Goal: Task Accomplishment & Management: Use online tool/utility

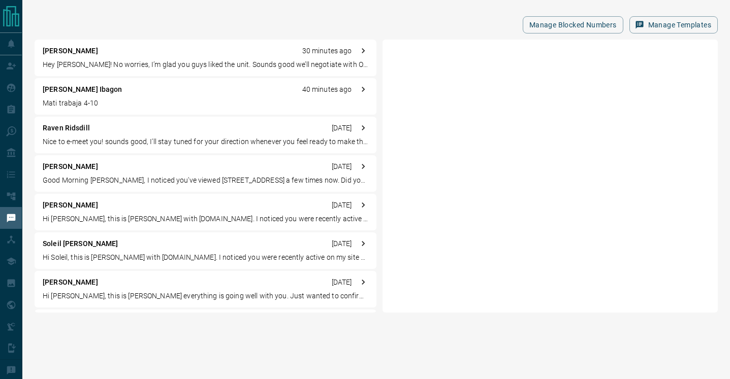
click at [120, 95] on div "[PERSON_NAME] Ibagon 40 minutes ago Mati trabaja 4-10" at bounding box center [206, 96] width 342 height 37
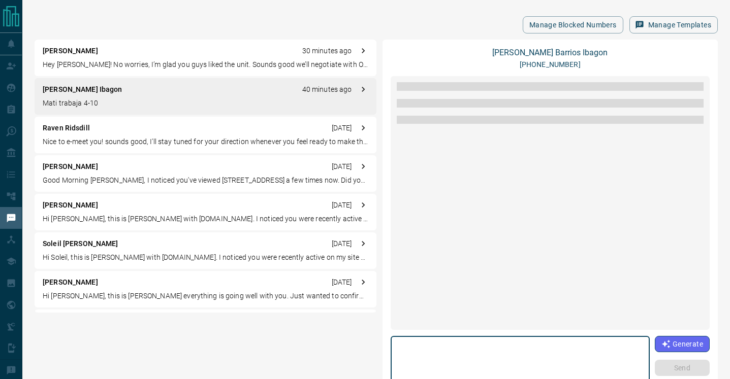
scroll to position [1073, 0]
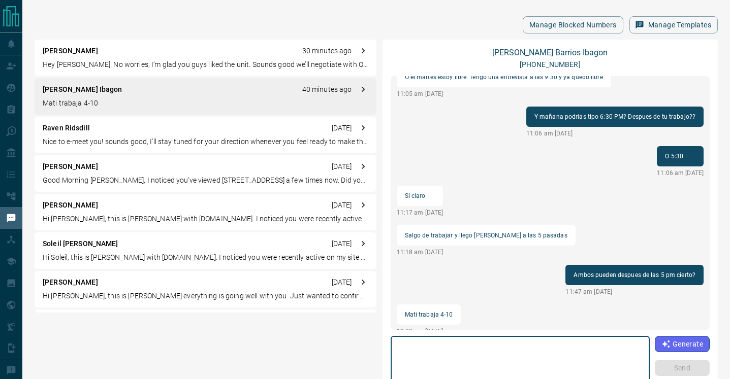
click at [454, 351] on textarea at bounding box center [520, 362] width 245 height 43
type textarea "**********"
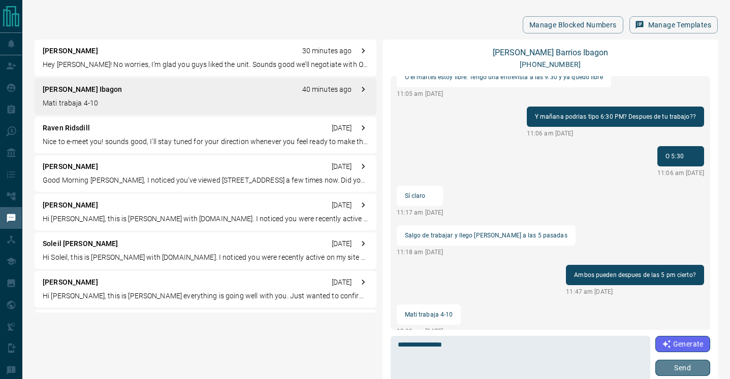
click at [677, 367] on button "Send" at bounding box center [682, 368] width 55 height 16
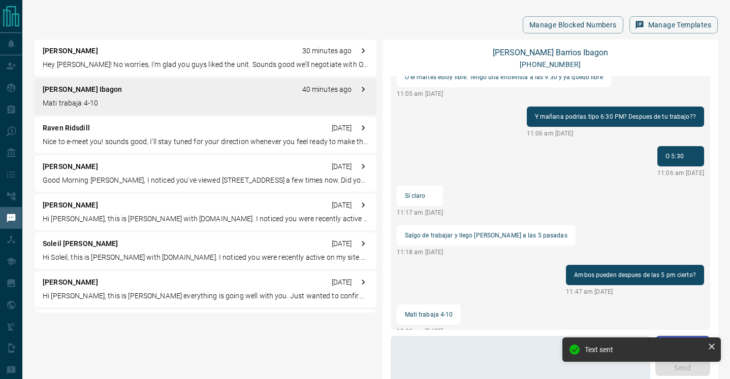
scroll to position [1061, 0]
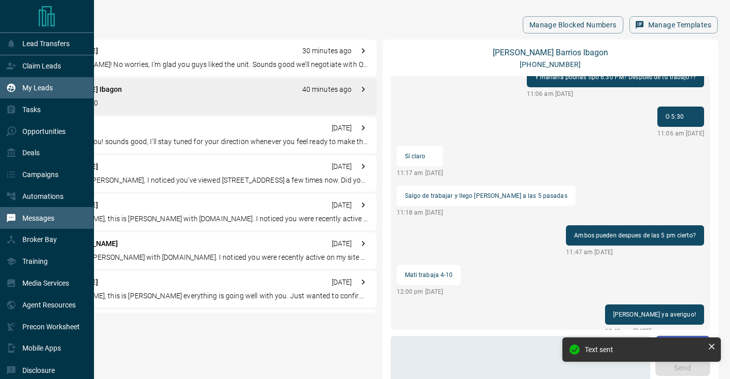
click at [40, 90] on p "My Leads" at bounding box center [37, 88] width 30 height 8
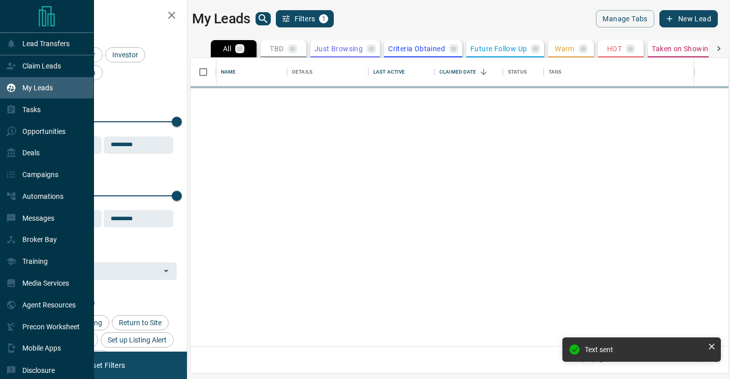
scroll to position [288, 538]
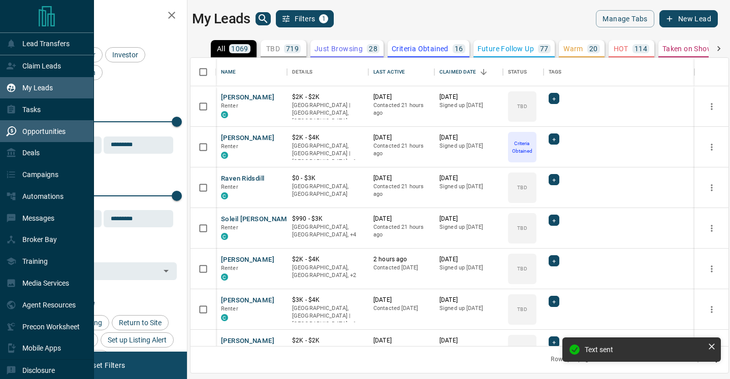
click at [43, 131] on p "Opportunities" at bounding box center [43, 131] width 43 height 8
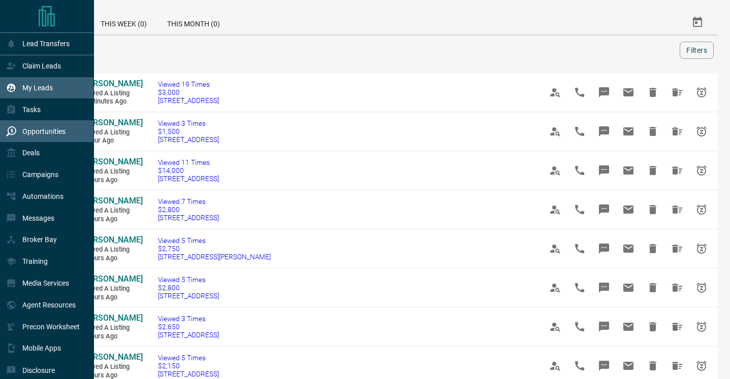
click at [15, 84] on icon at bounding box center [11, 88] width 10 height 10
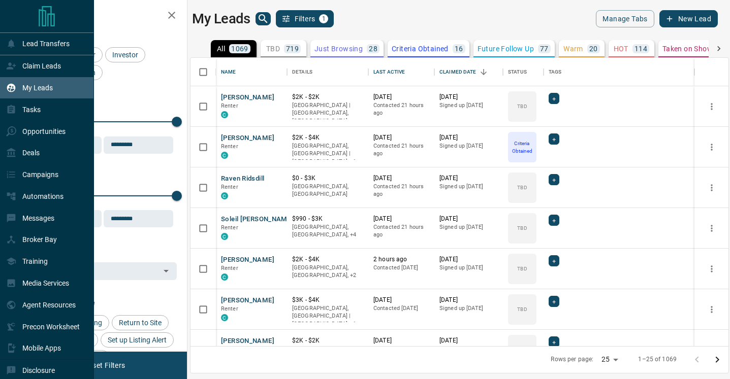
scroll to position [288, 538]
click at [27, 157] on p "Deals" at bounding box center [30, 153] width 17 height 8
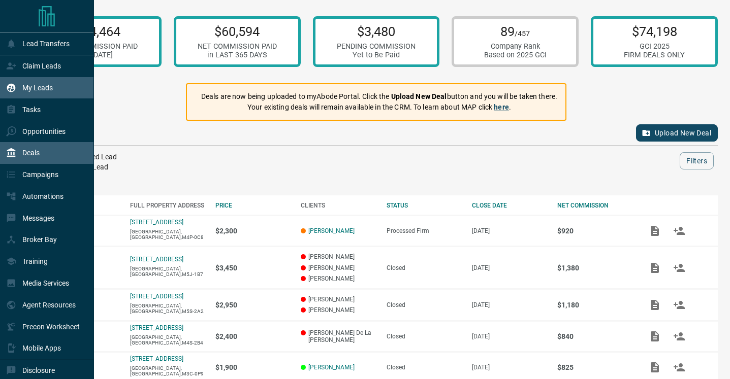
click at [51, 85] on p "My Leads" at bounding box center [37, 88] width 30 height 8
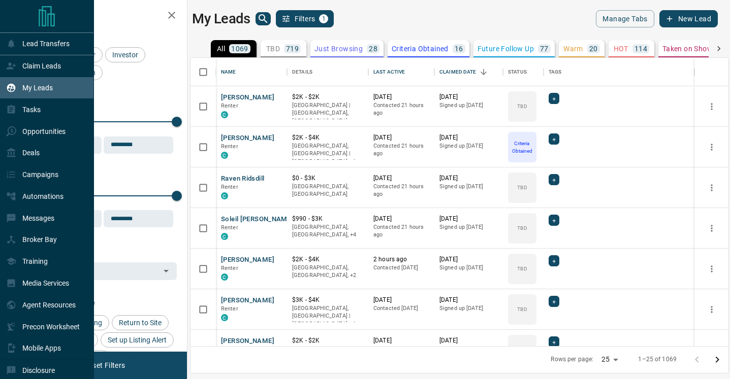
scroll to position [288, 538]
click at [48, 68] on p "Claim Leads" at bounding box center [41, 66] width 39 height 8
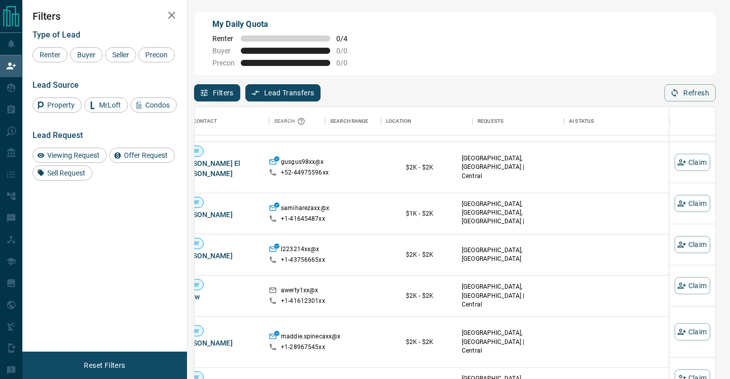
scroll to position [35, 0]
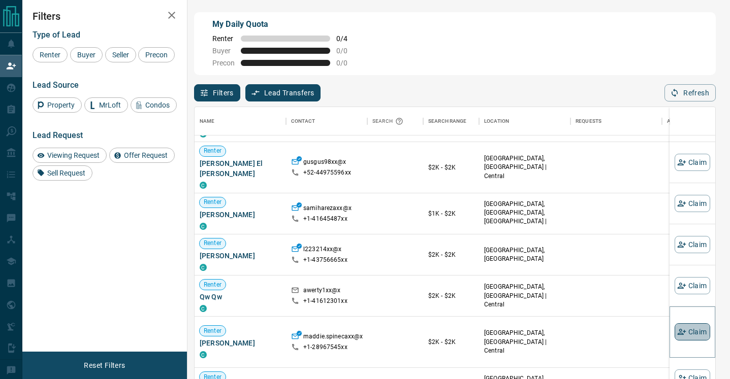
click at [692, 332] on button "Claim" at bounding box center [692, 331] width 36 height 17
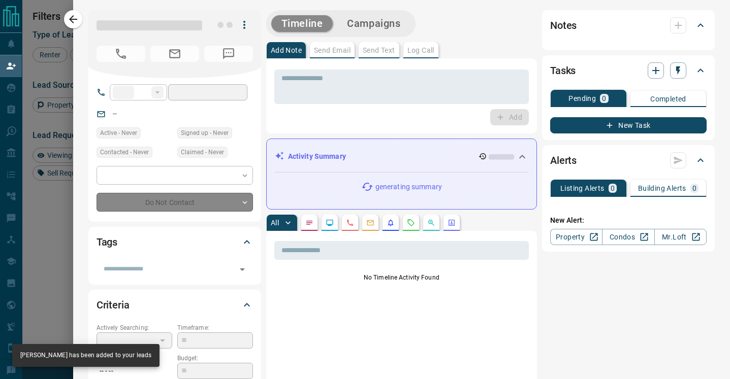
type input "**"
type input "**********"
type input "**"
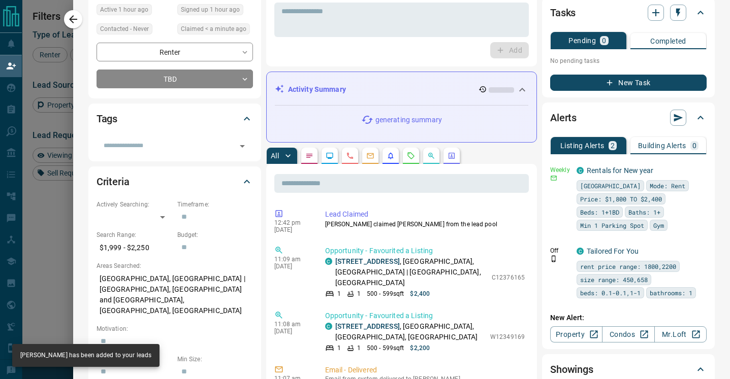
scroll to position [0, 0]
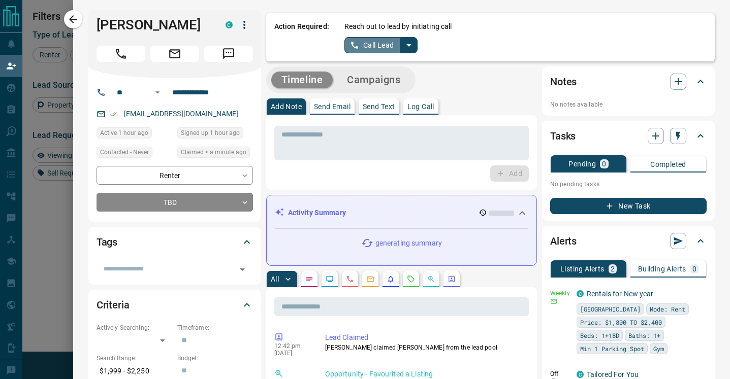
click at [362, 43] on button "Call Lead" at bounding box center [372, 45] width 56 height 16
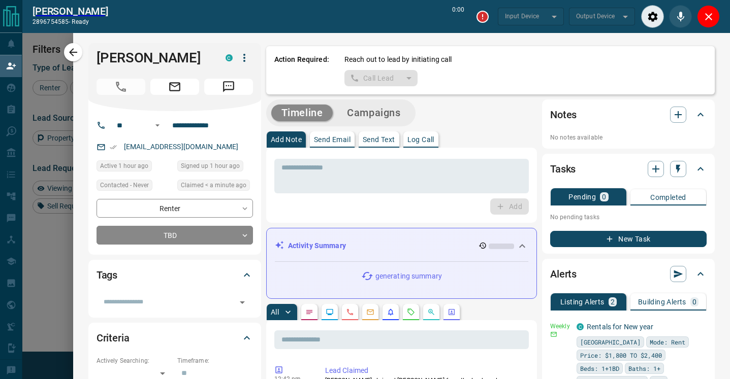
type input "*******"
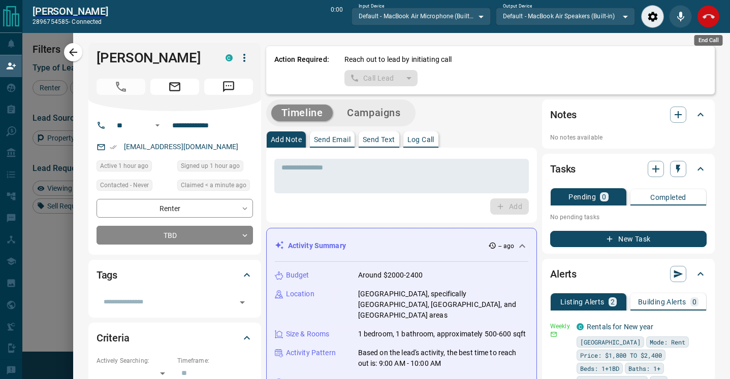
click at [708, 14] on icon "End Call" at bounding box center [708, 16] width 12 height 5
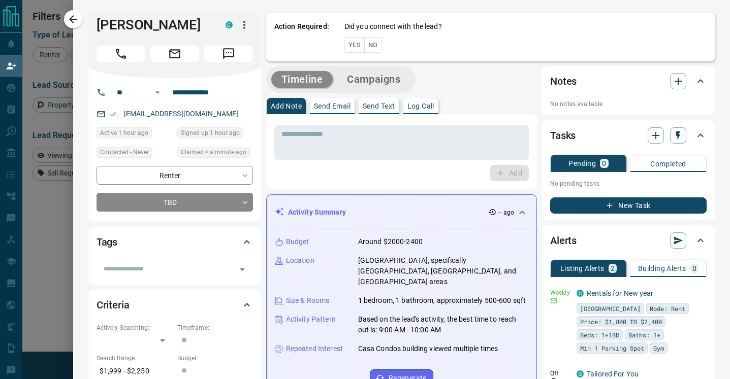
scroll to position [287, 520]
click at [375, 45] on button "No" at bounding box center [373, 45] width 18 height 16
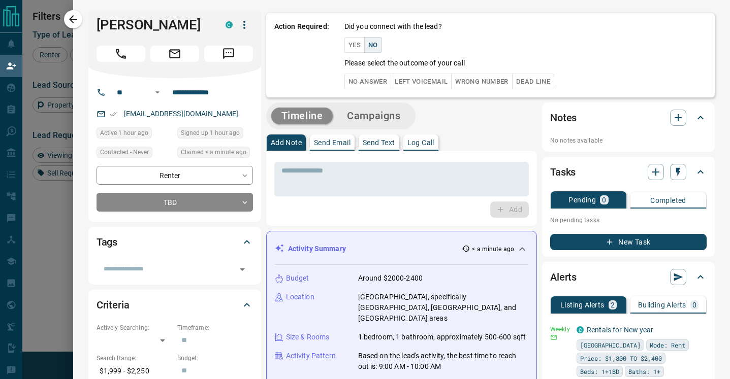
click at [371, 80] on button "No Answer" at bounding box center [367, 82] width 47 height 16
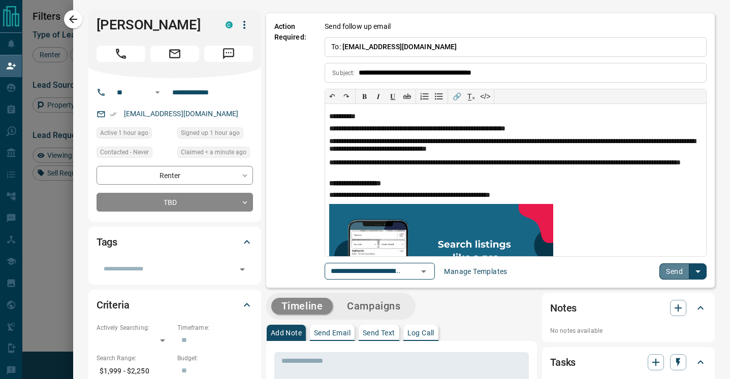
click at [674, 273] on button "Send" at bounding box center [674, 272] width 30 height 16
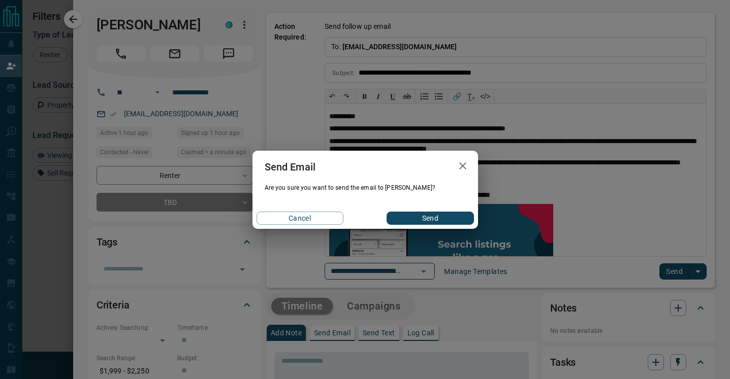
click at [433, 219] on button "Send" at bounding box center [429, 218] width 87 height 13
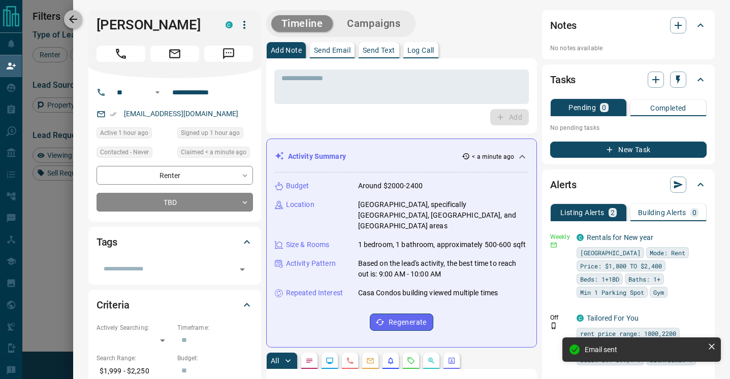
click at [72, 19] on icon "button" at bounding box center [73, 19] width 8 height 8
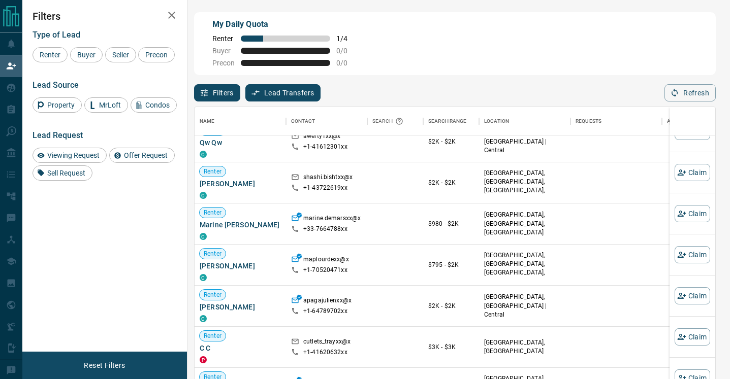
scroll to position [189, 0]
drag, startPoint x: 247, startPoint y: 297, endPoint x: 198, endPoint y: 300, distance: 49.8
click at [198, 300] on div "Renter [PERSON_NAME] C" at bounding box center [239, 305] width 91 height 41
copy span "[PERSON_NAME]"
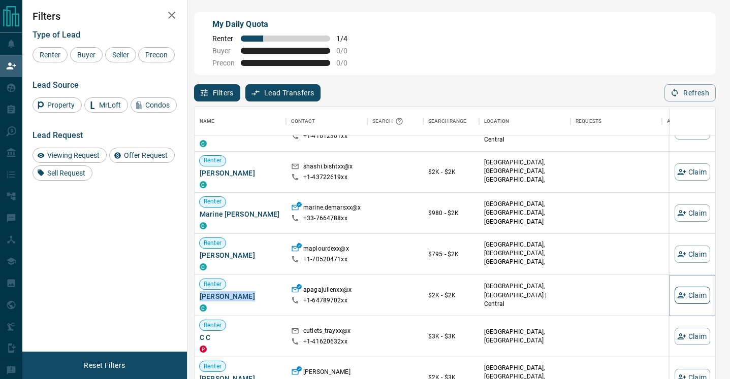
click at [678, 294] on icon "button" at bounding box center [681, 295] width 9 height 9
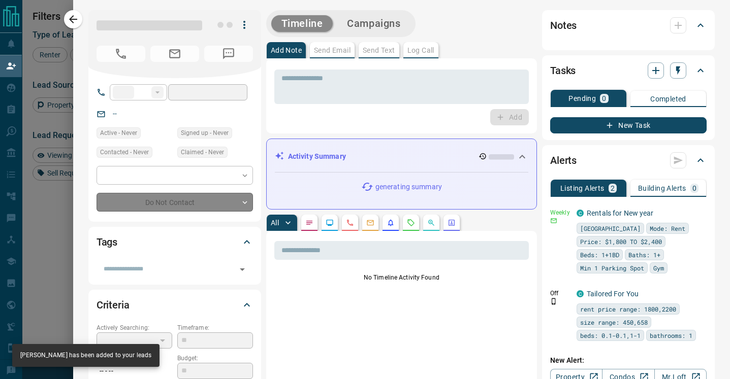
type input "**"
type input "**********"
type input "**"
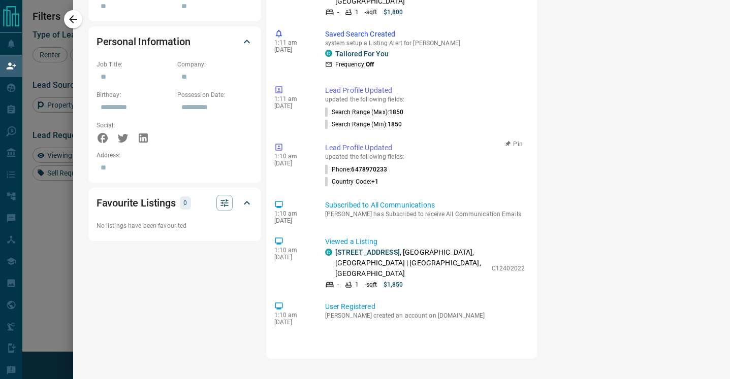
scroll to position [0, 0]
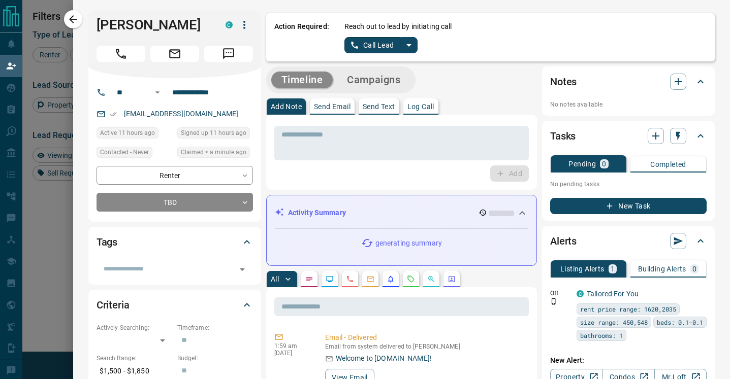
click at [376, 43] on button "Call Lead" at bounding box center [372, 45] width 56 height 16
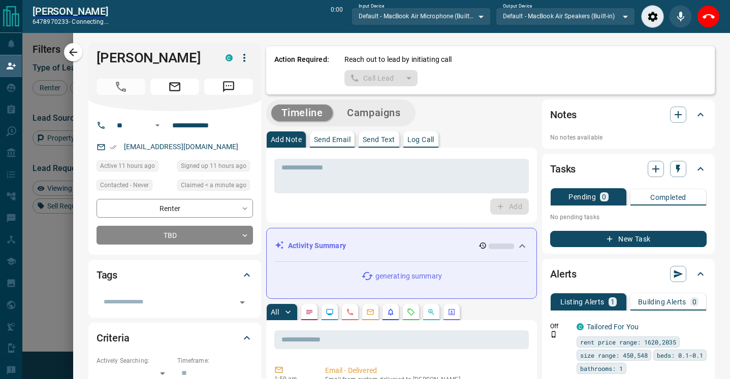
scroll to position [261, 520]
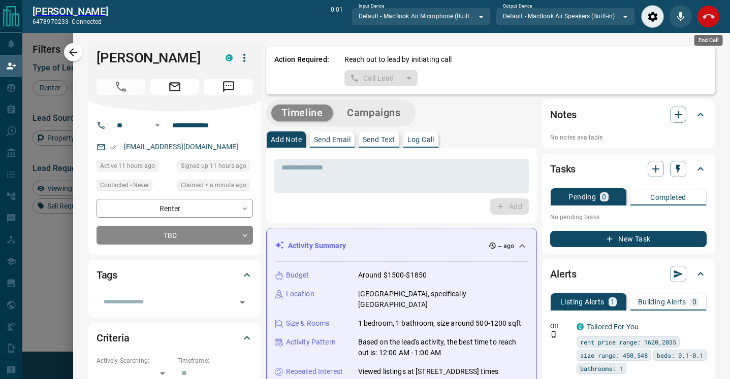
click at [706, 18] on icon "End Call" at bounding box center [708, 17] width 12 height 12
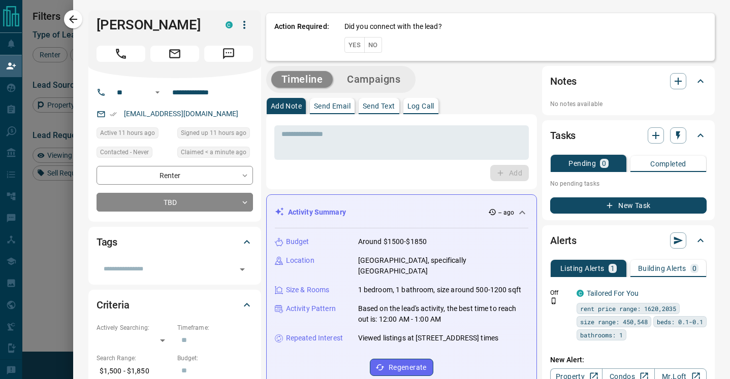
scroll to position [287, 520]
click at [376, 43] on button "No" at bounding box center [373, 45] width 18 height 16
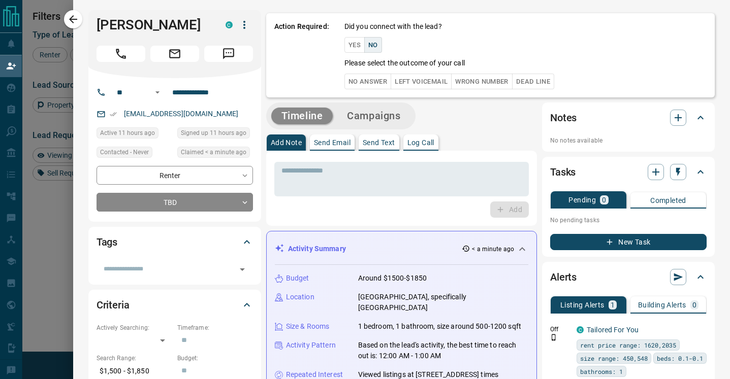
click at [368, 78] on button "No Answer" at bounding box center [367, 82] width 47 height 16
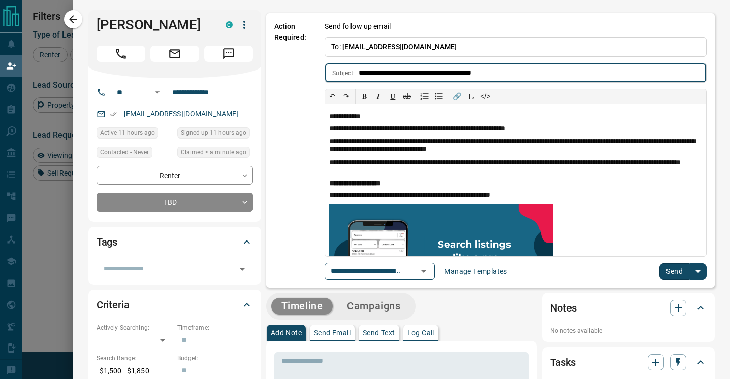
click at [674, 271] on button "Send" at bounding box center [674, 272] width 30 height 16
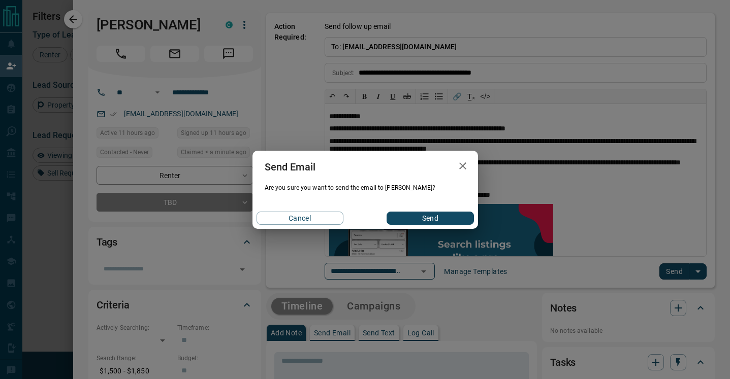
click at [428, 219] on button "Send" at bounding box center [429, 218] width 87 height 13
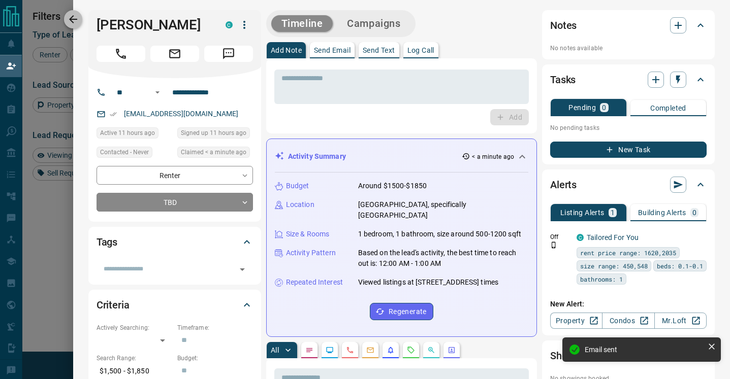
click at [80, 17] on button "button" at bounding box center [73, 19] width 18 height 18
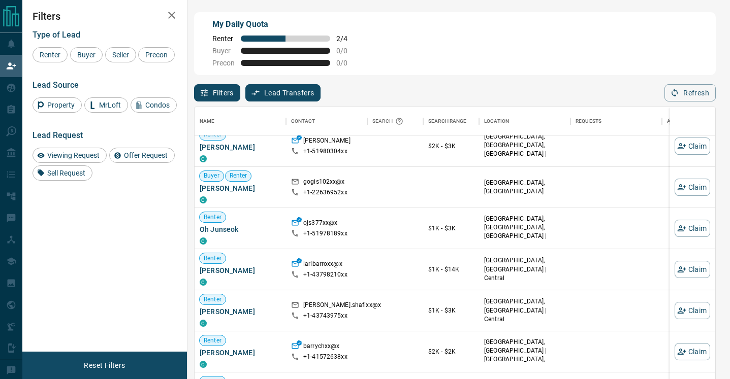
scroll to position [340, 0]
click at [701, 272] on button "Claim" at bounding box center [692, 268] width 36 height 17
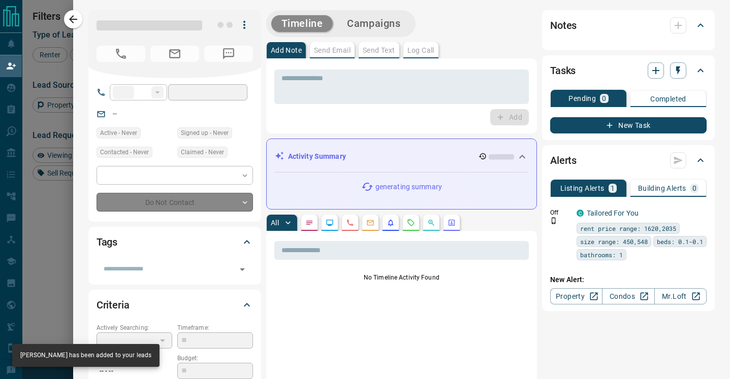
type input "**"
type input "**********"
type input "**"
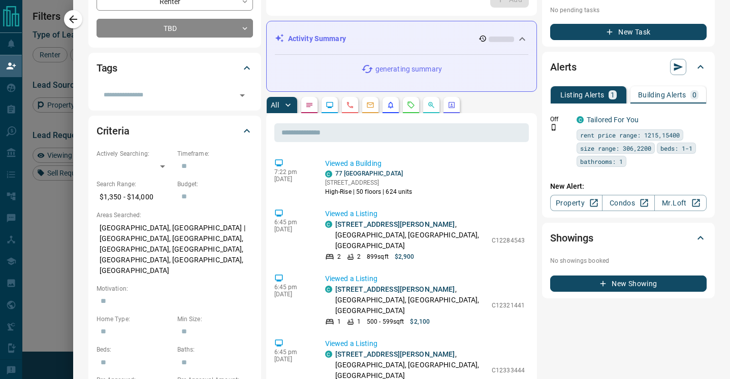
scroll to position [0, 0]
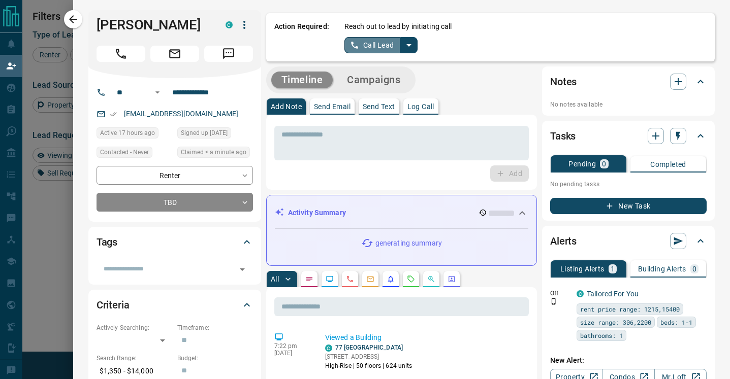
click at [373, 44] on button "Call Lead" at bounding box center [372, 45] width 56 height 16
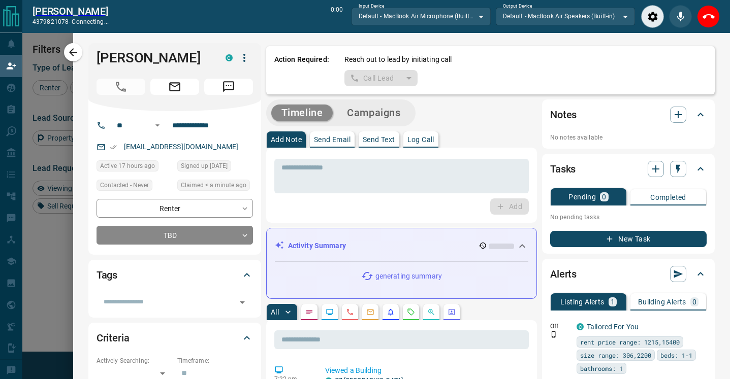
scroll to position [261, 520]
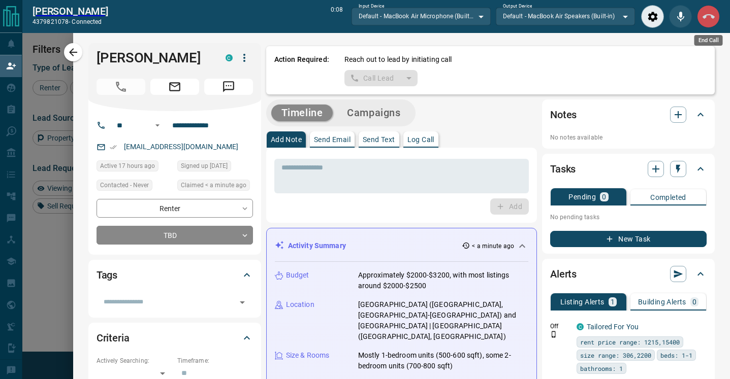
click at [710, 20] on icon "End Call" at bounding box center [708, 17] width 12 height 12
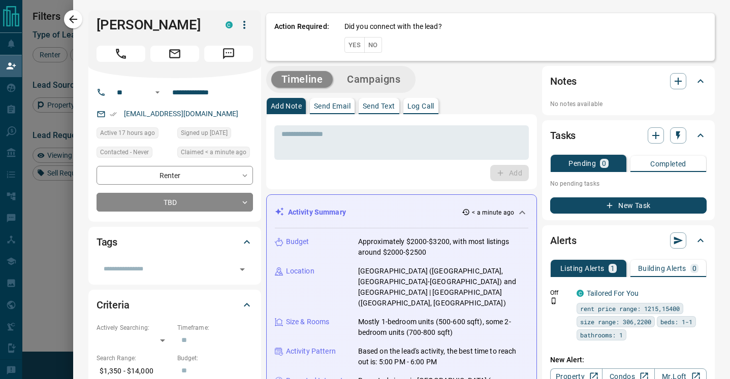
scroll to position [287, 520]
click at [376, 41] on button "No" at bounding box center [373, 45] width 18 height 16
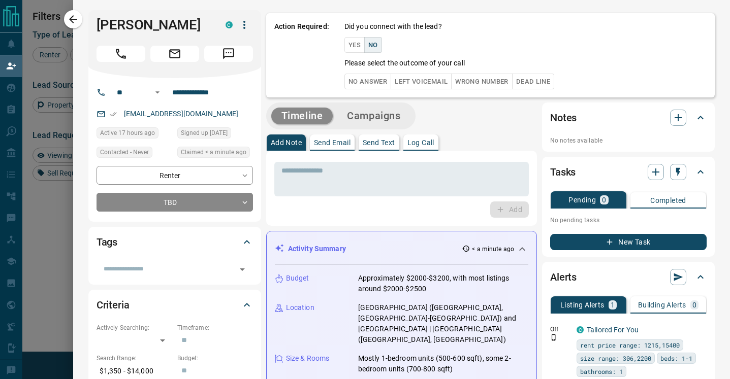
click at [378, 84] on button "No Answer" at bounding box center [367, 82] width 47 height 16
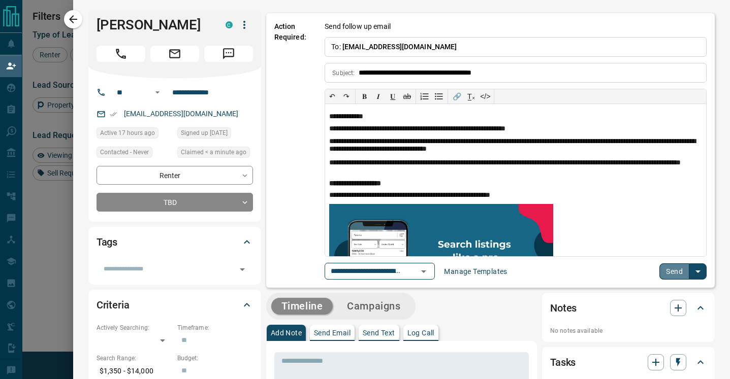
click at [672, 270] on button "Send" at bounding box center [674, 272] width 30 height 16
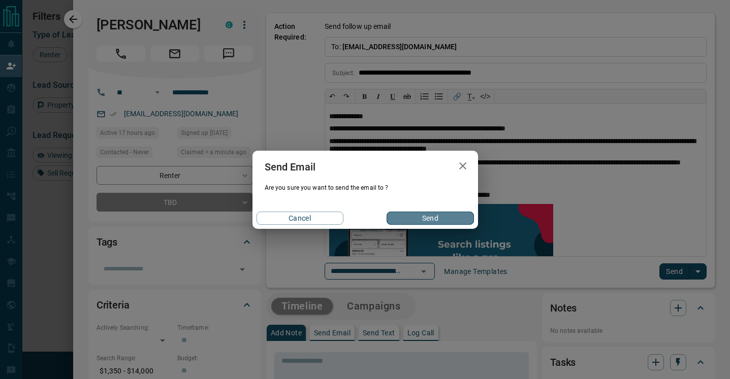
click at [408, 217] on button "Send" at bounding box center [429, 218] width 87 height 13
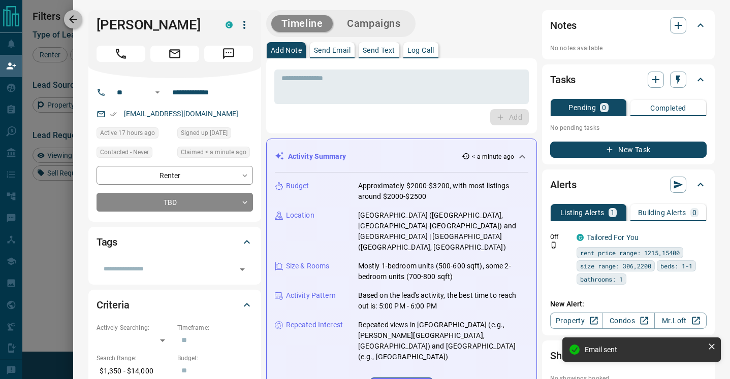
click at [74, 22] on icon "button" at bounding box center [73, 19] width 12 height 12
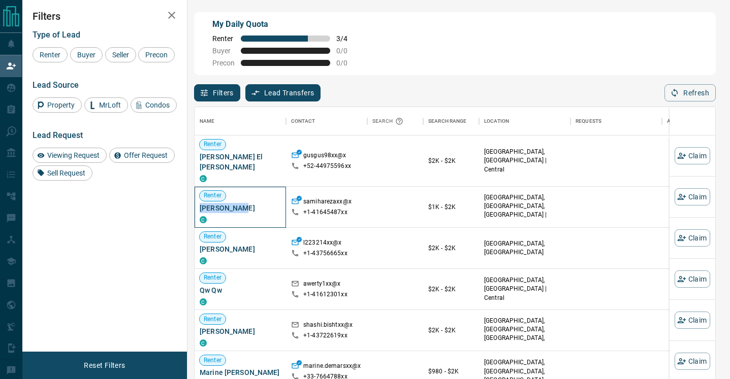
drag, startPoint x: 241, startPoint y: 199, endPoint x: 197, endPoint y: 198, distance: 44.2
click at [197, 198] on div "Renter [PERSON_NAME]" at bounding box center [239, 207] width 91 height 41
copy span "[PERSON_NAME]"
click at [697, 199] on button "Claim" at bounding box center [692, 196] width 36 height 17
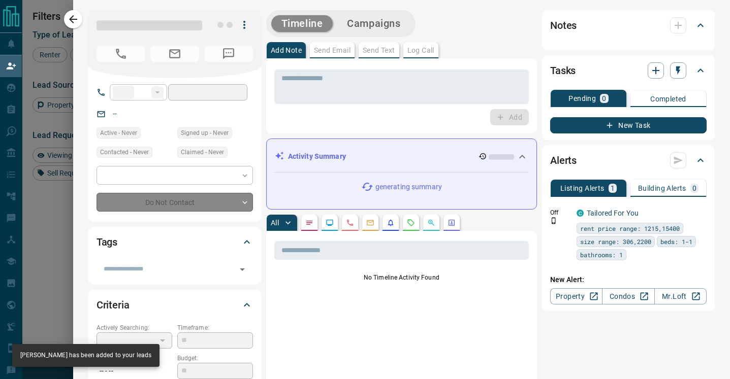
type input "**"
type input "**********"
type input "**"
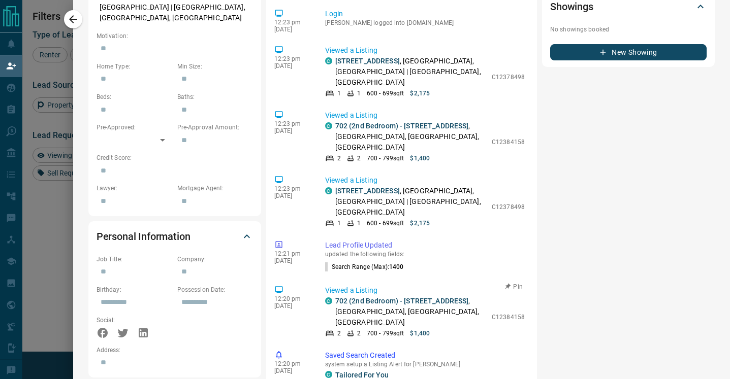
scroll to position [0, 0]
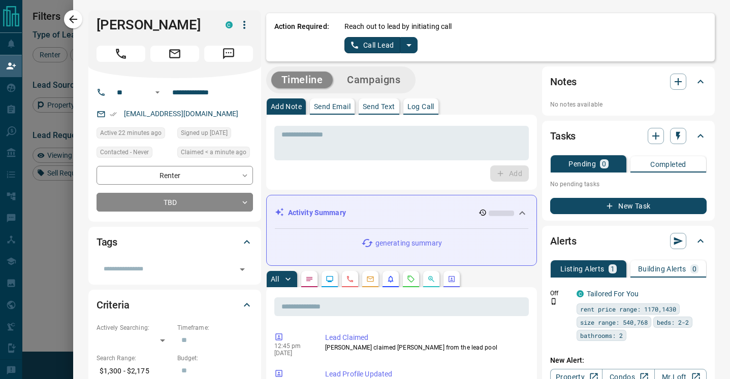
click at [380, 43] on button "Call Lead" at bounding box center [372, 45] width 56 height 16
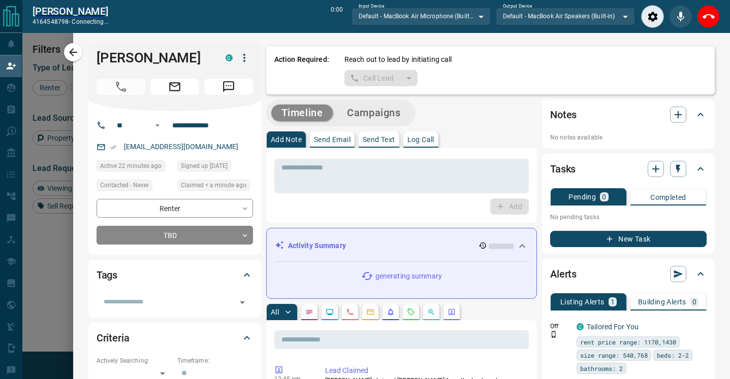
scroll to position [261, 520]
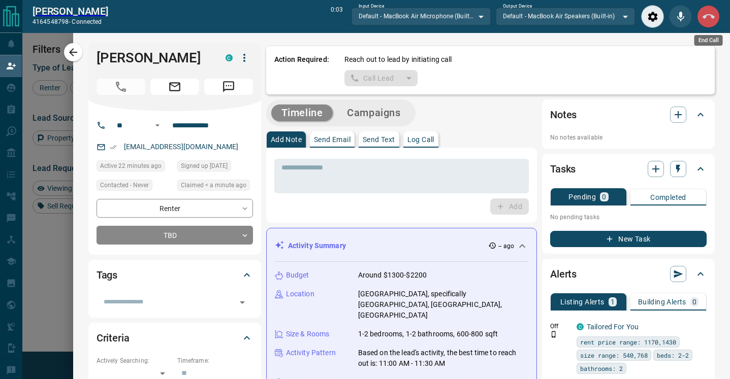
click at [713, 15] on icon "End Call" at bounding box center [708, 17] width 12 height 12
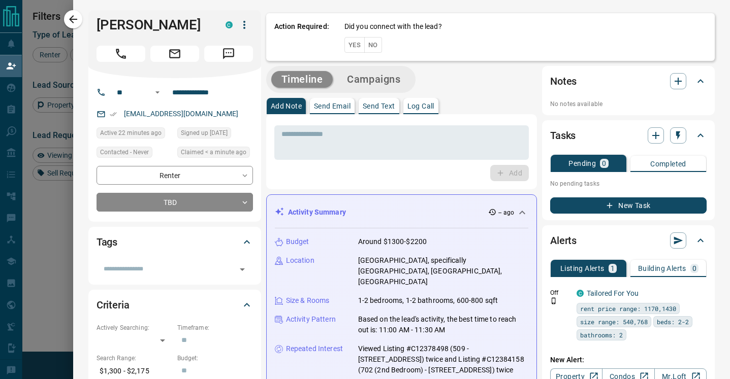
scroll to position [287, 520]
click at [375, 44] on button "No" at bounding box center [373, 45] width 18 height 16
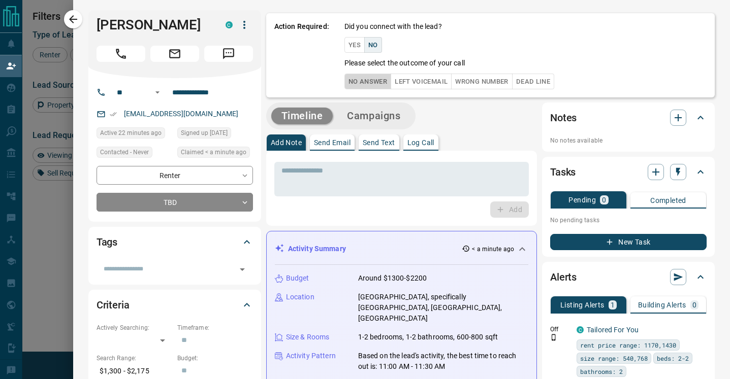
click at [367, 84] on button "No Answer" at bounding box center [367, 82] width 47 height 16
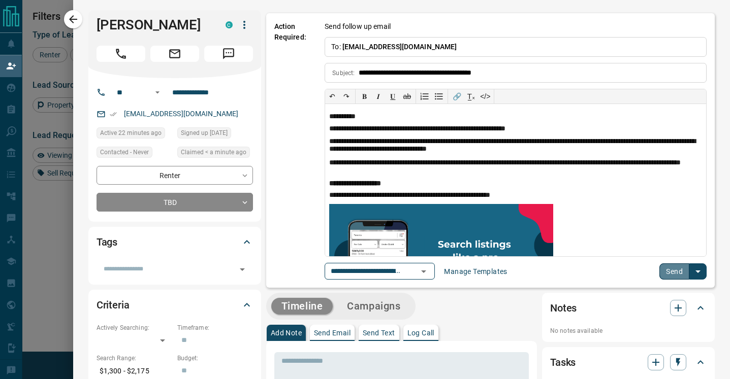
click at [678, 270] on button "Send" at bounding box center [674, 272] width 30 height 16
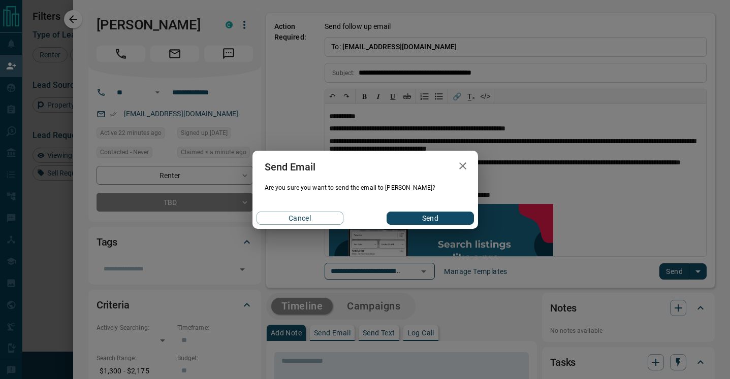
click at [425, 221] on button "Send" at bounding box center [429, 218] width 87 height 13
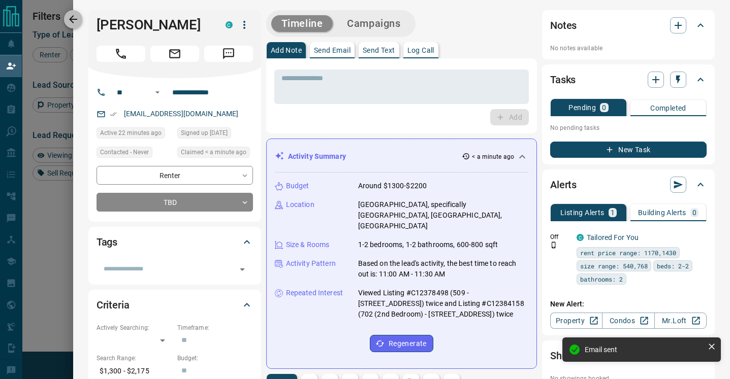
click at [74, 20] on icon "button" at bounding box center [73, 19] width 12 height 12
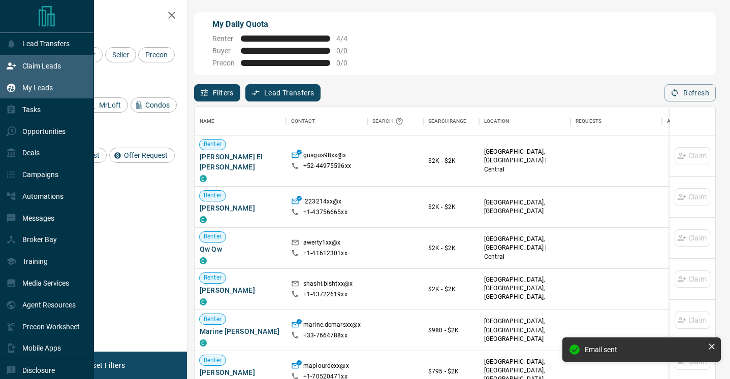
click at [34, 87] on p "My Leads" at bounding box center [37, 88] width 30 height 8
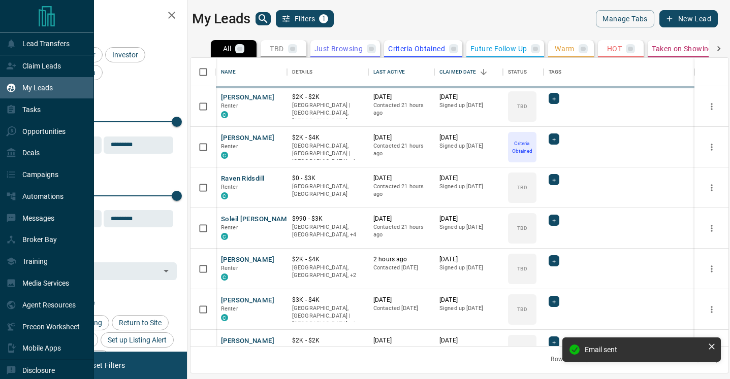
scroll to position [288, 538]
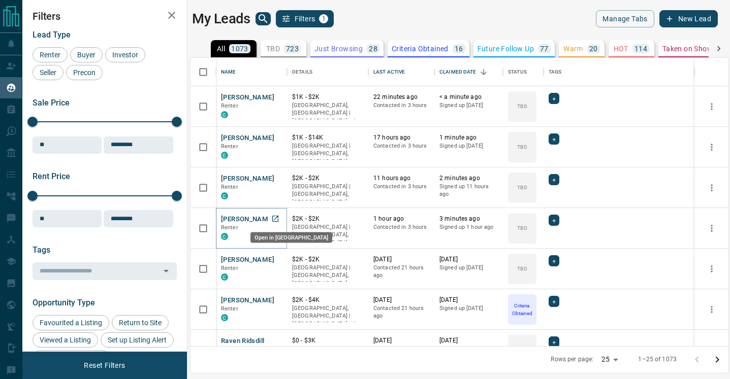
click at [274, 216] on icon "Open in New Tab" at bounding box center [275, 219] width 6 height 6
click at [275, 177] on icon "Open in New Tab" at bounding box center [275, 178] width 8 height 8
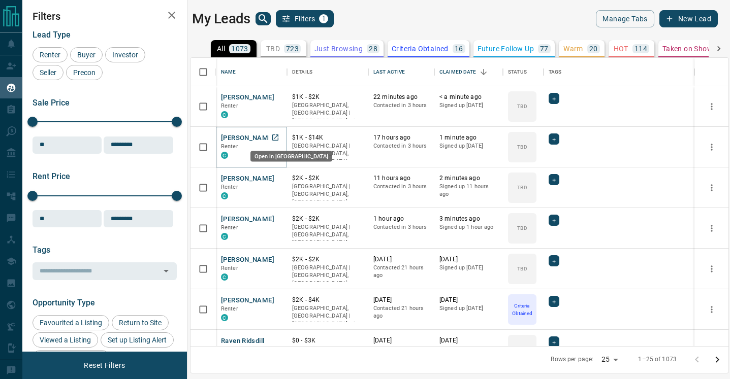
click at [275, 138] on icon "Open in New Tab" at bounding box center [275, 138] width 6 height 6
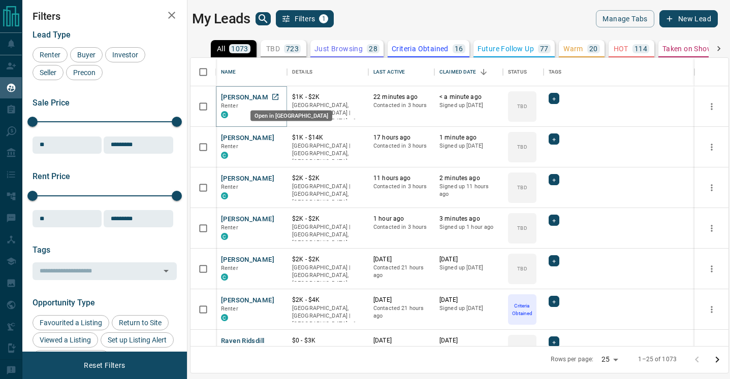
click at [275, 97] on icon "Open in New Tab" at bounding box center [275, 97] width 6 height 6
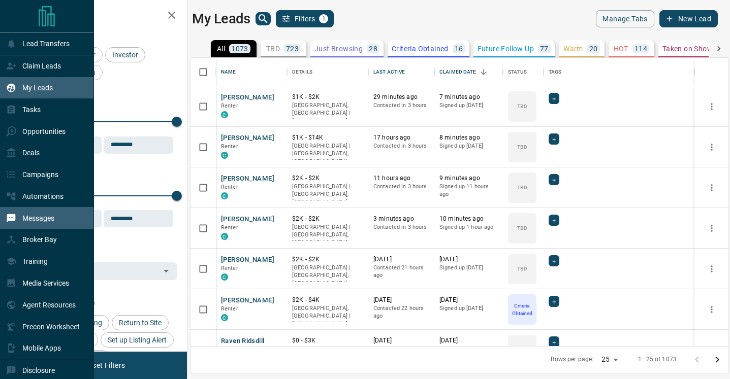
click at [27, 218] on p "Messages" at bounding box center [38, 218] width 32 height 8
